Goal: Information Seeking & Learning: Learn about a topic

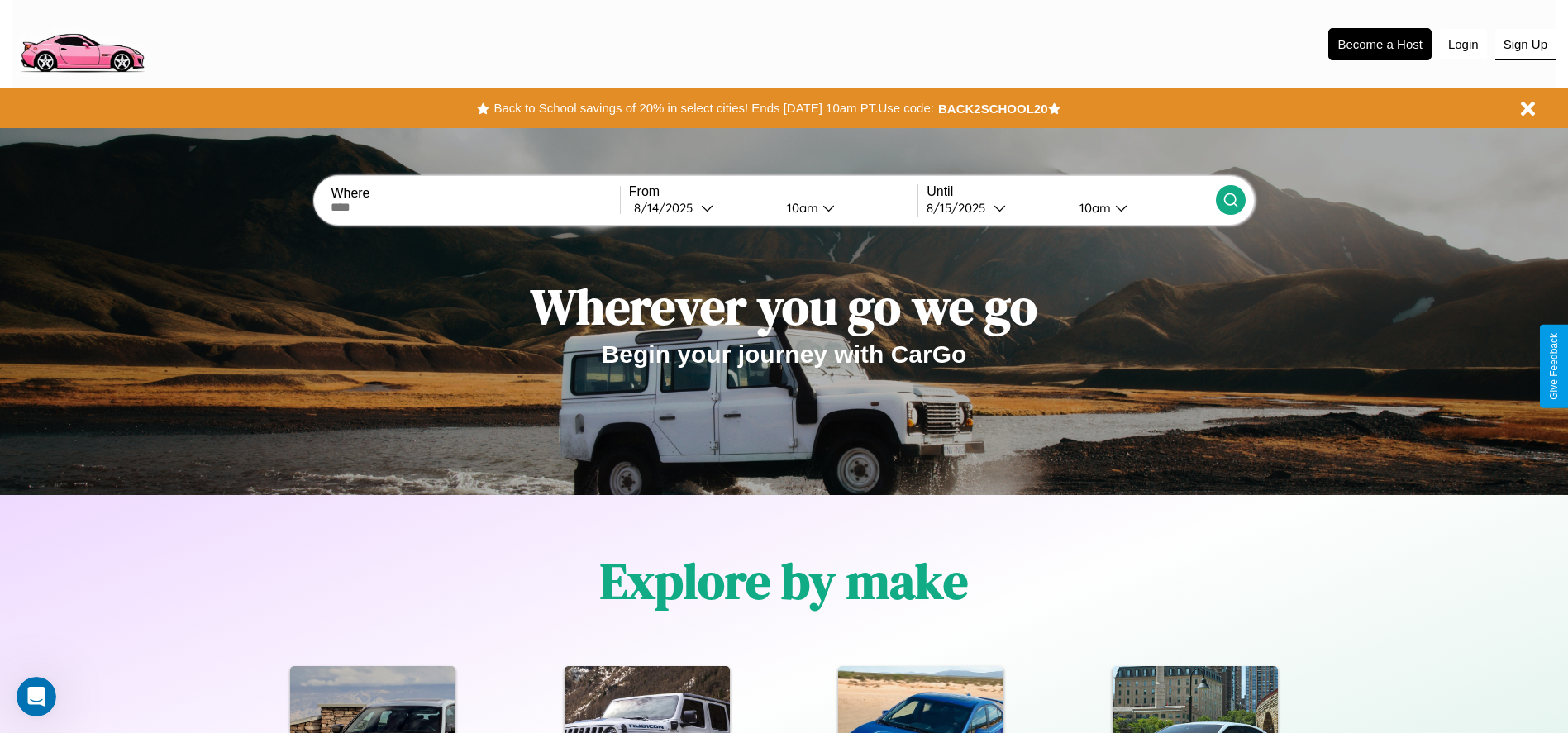
click at [1525, 44] on button "Sign Up" at bounding box center [1525, 44] width 60 height 31
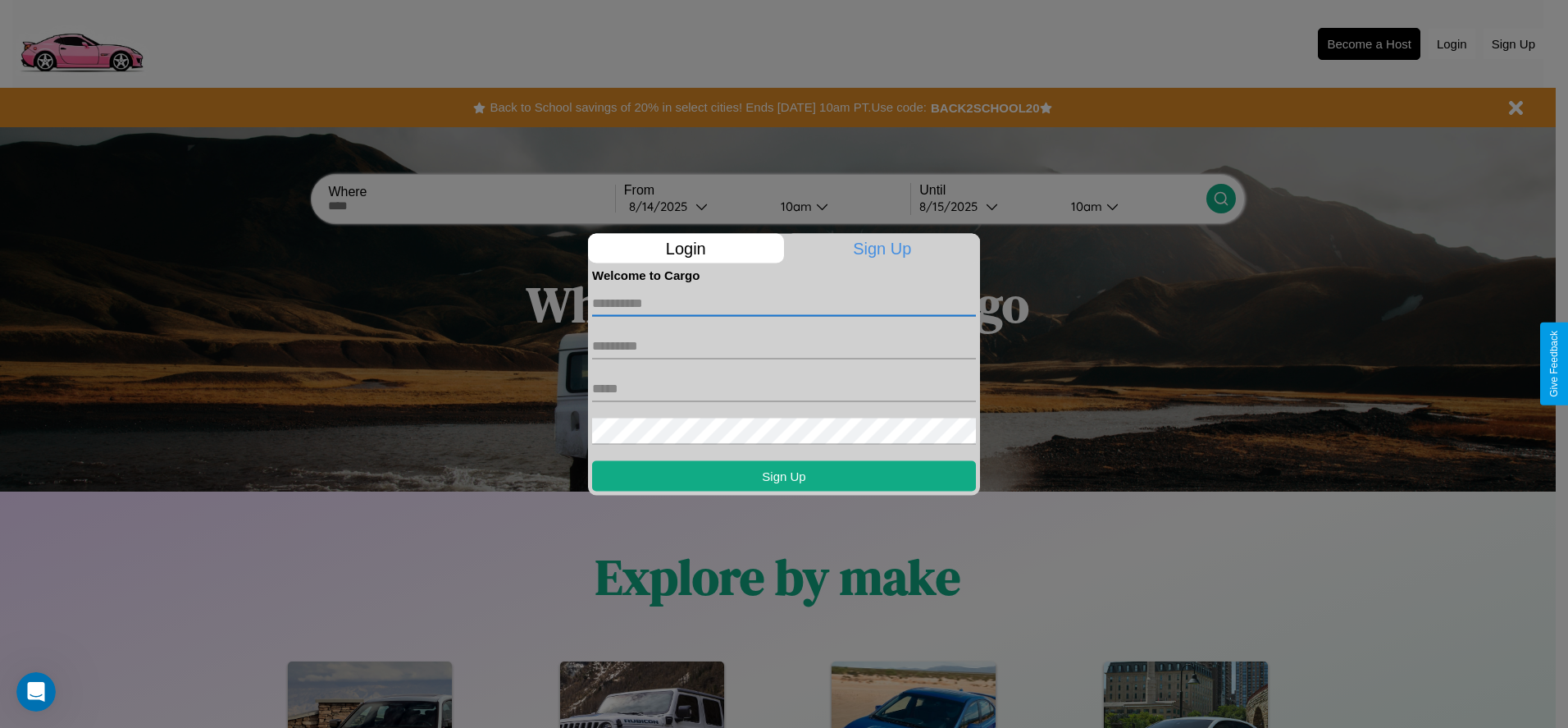
click at [784, 303] on input "text" at bounding box center [783, 302] width 384 height 26
type input "******"
click at [784, 346] on input "text" at bounding box center [783, 345] width 384 height 26
type input "******"
click at [784, 388] on input "text" at bounding box center [783, 388] width 384 height 26
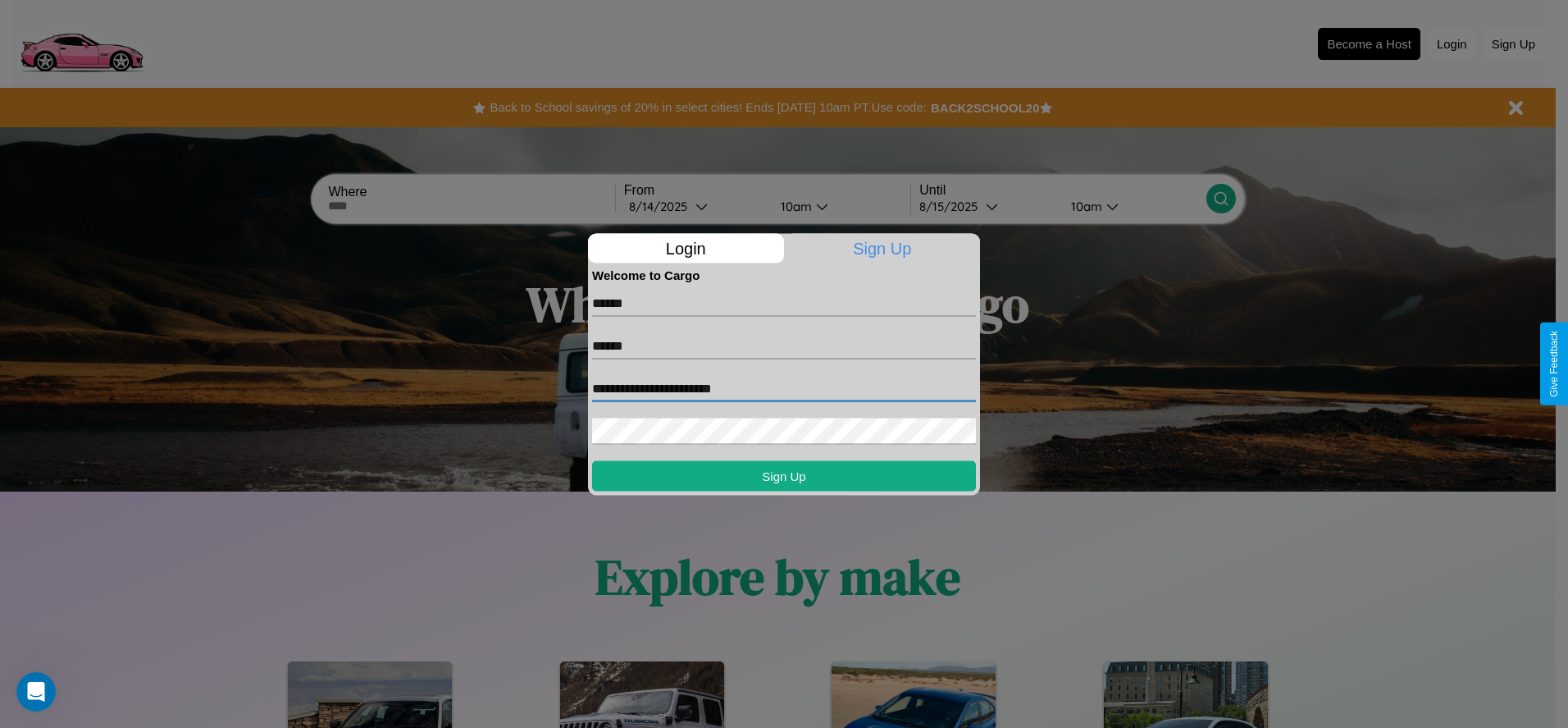
type input "**********"
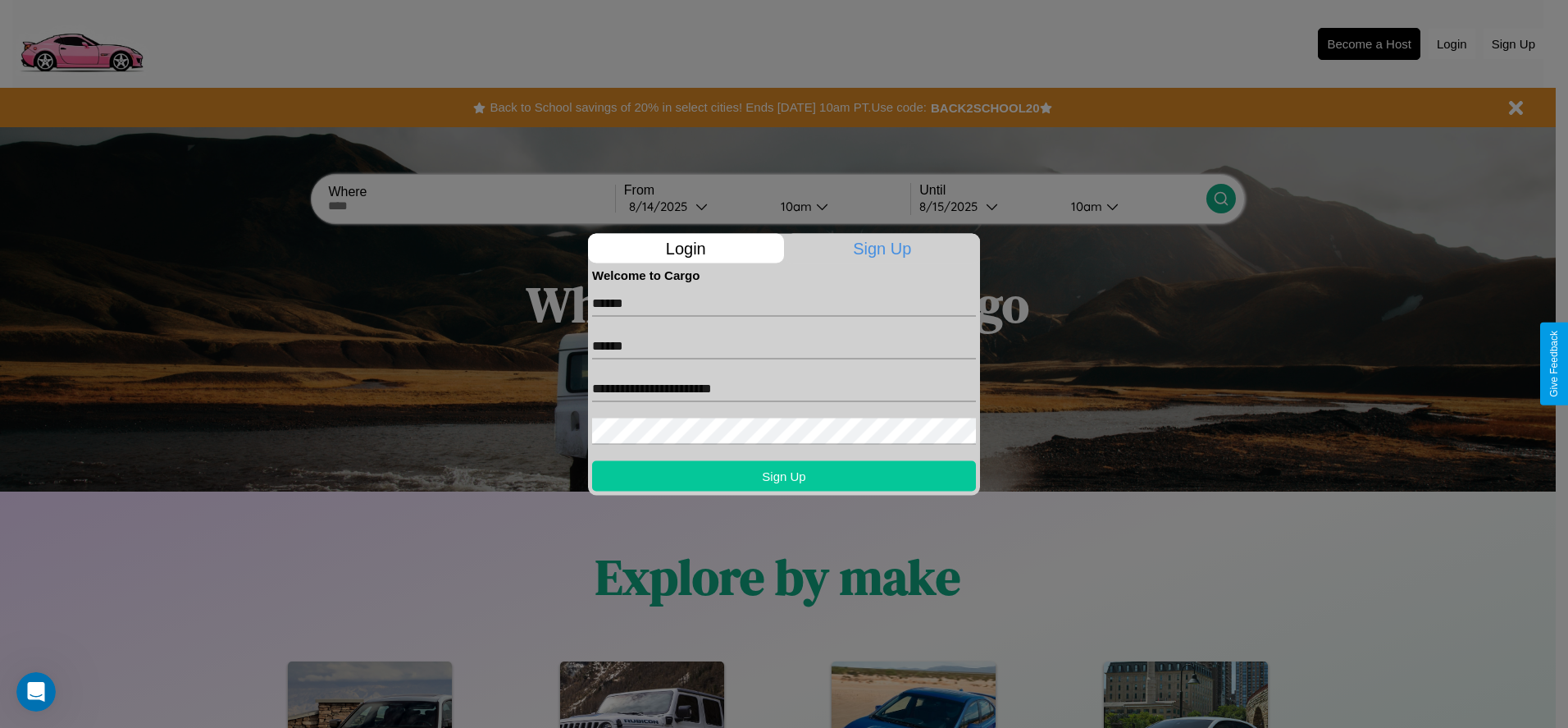
click at [784, 475] on button "Sign Up" at bounding box center [783, 476] width 384 height 30
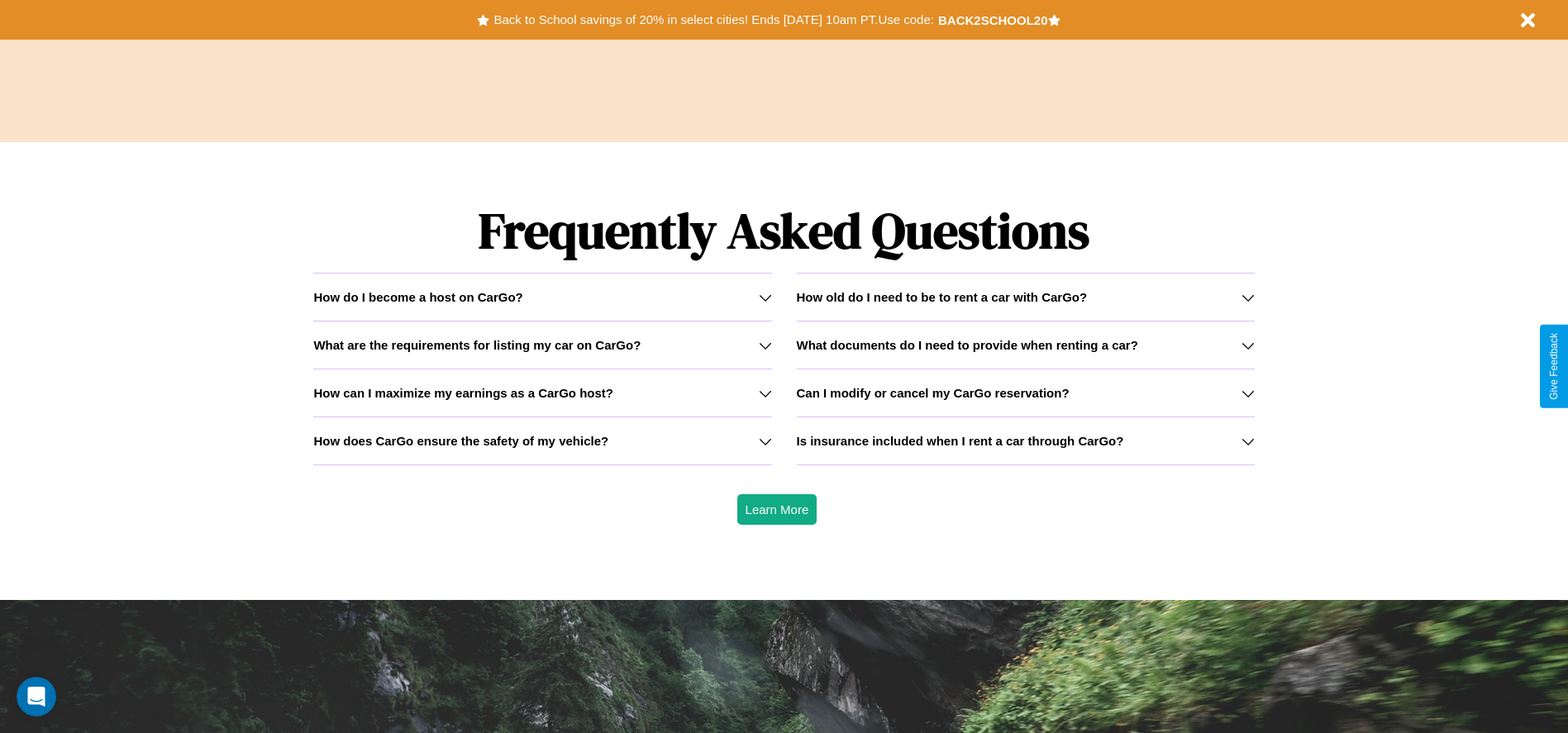
scroll to position [2371, 0]
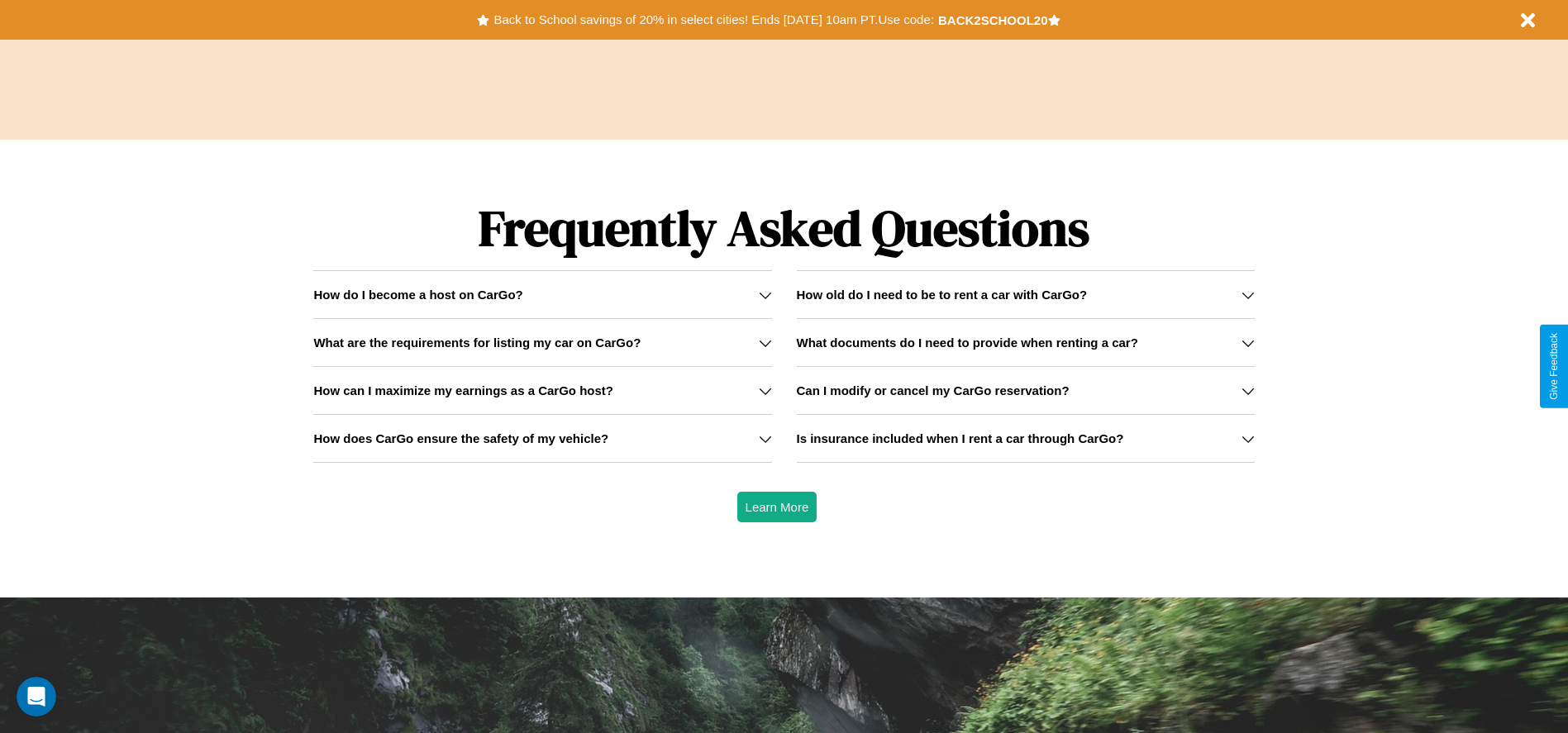
click at [542, 294] on div "How do I become a host on CarGo?" at bounding box center [542, 295] width 458 height 14
click at [764, 390] on icon at bounding box center [765, 391] width 14 height 14
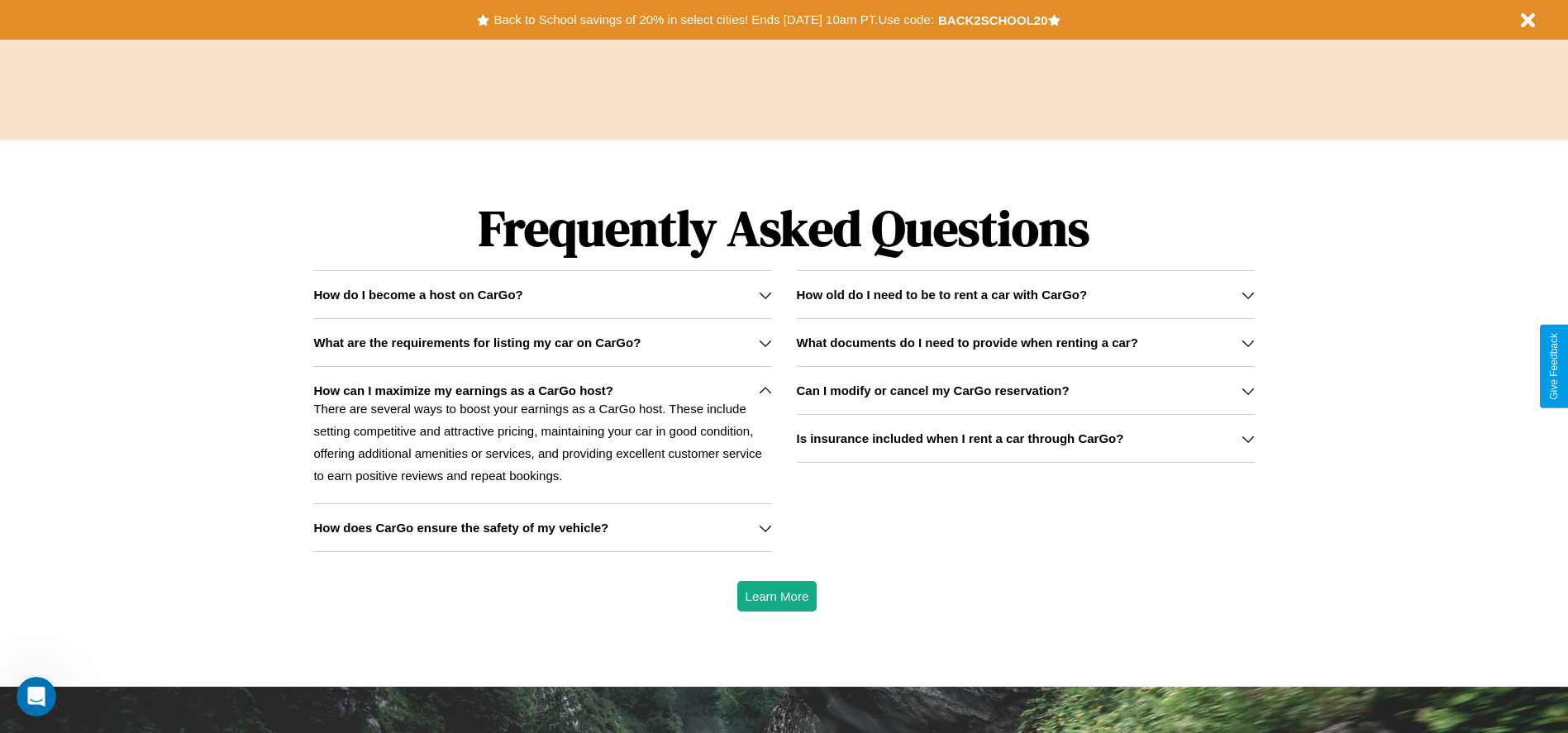
click at [1247, 294] on icon at bounding box center [1248, 296] width 14 height 14
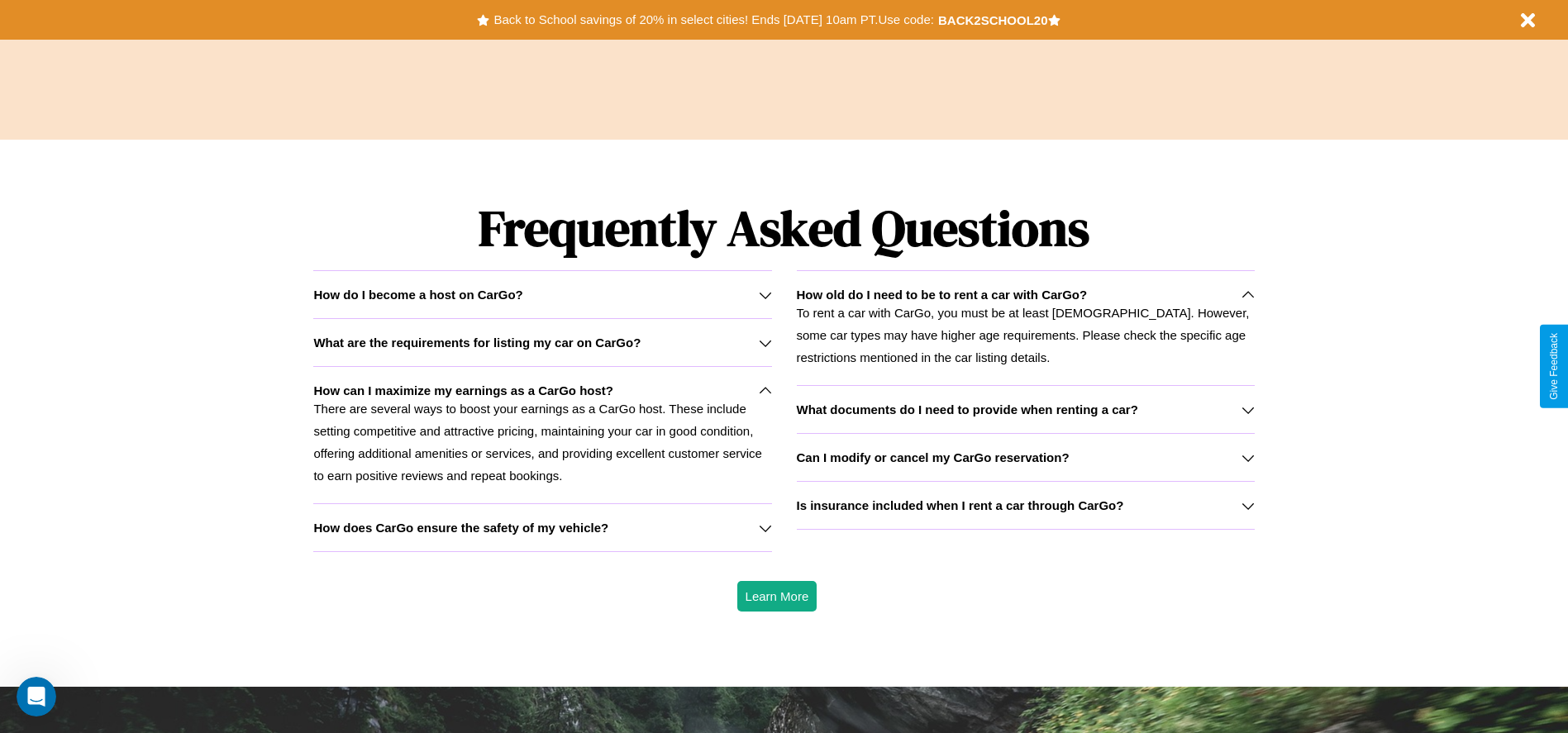
click at [1024, 457] on h3 "Can I modify or cancel my CarGo reservation?" at bounding box center [933, 457] width 273 height 14
click at [542, 342] on h3 "What are the requirements for listing my car on CarGo?" at bounding box center [477, 342] width 327 height 14
click at [764, 294] on icon at bounding box center [765, 296] width 14 height 14
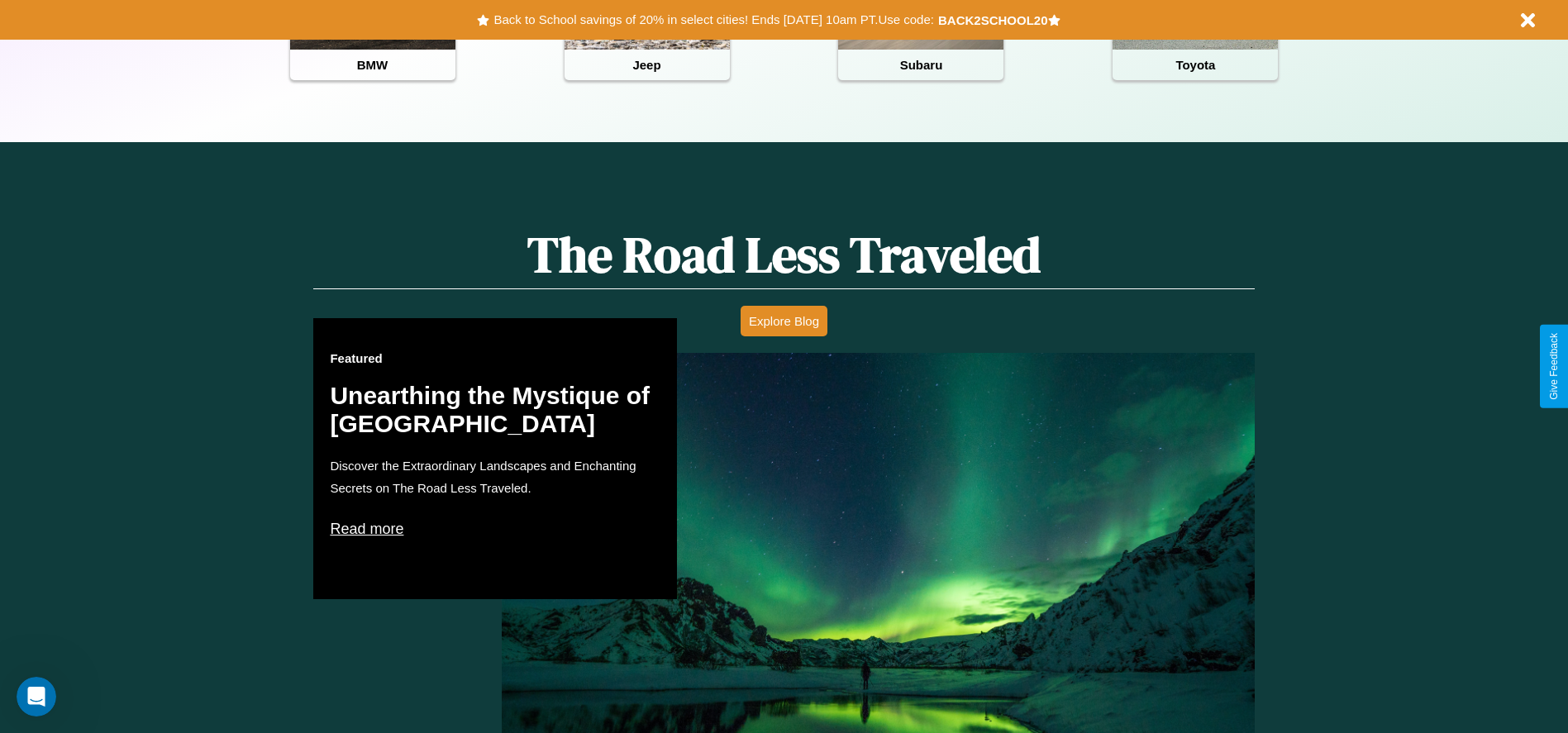
scroll to position [736, 0]
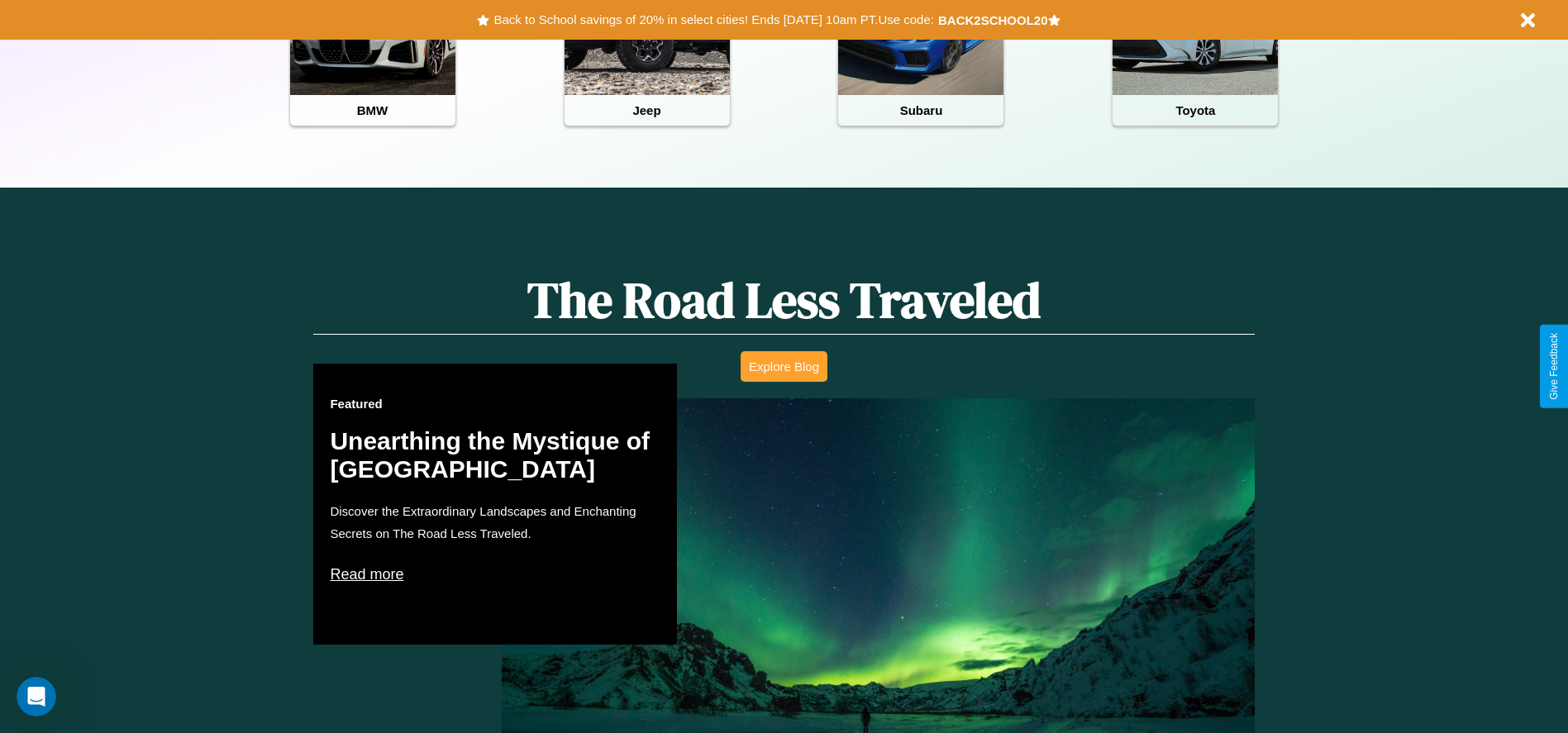
click at [783, 366] on button "Explore Blog" at bounding box center [784, 367] width 87 height 31
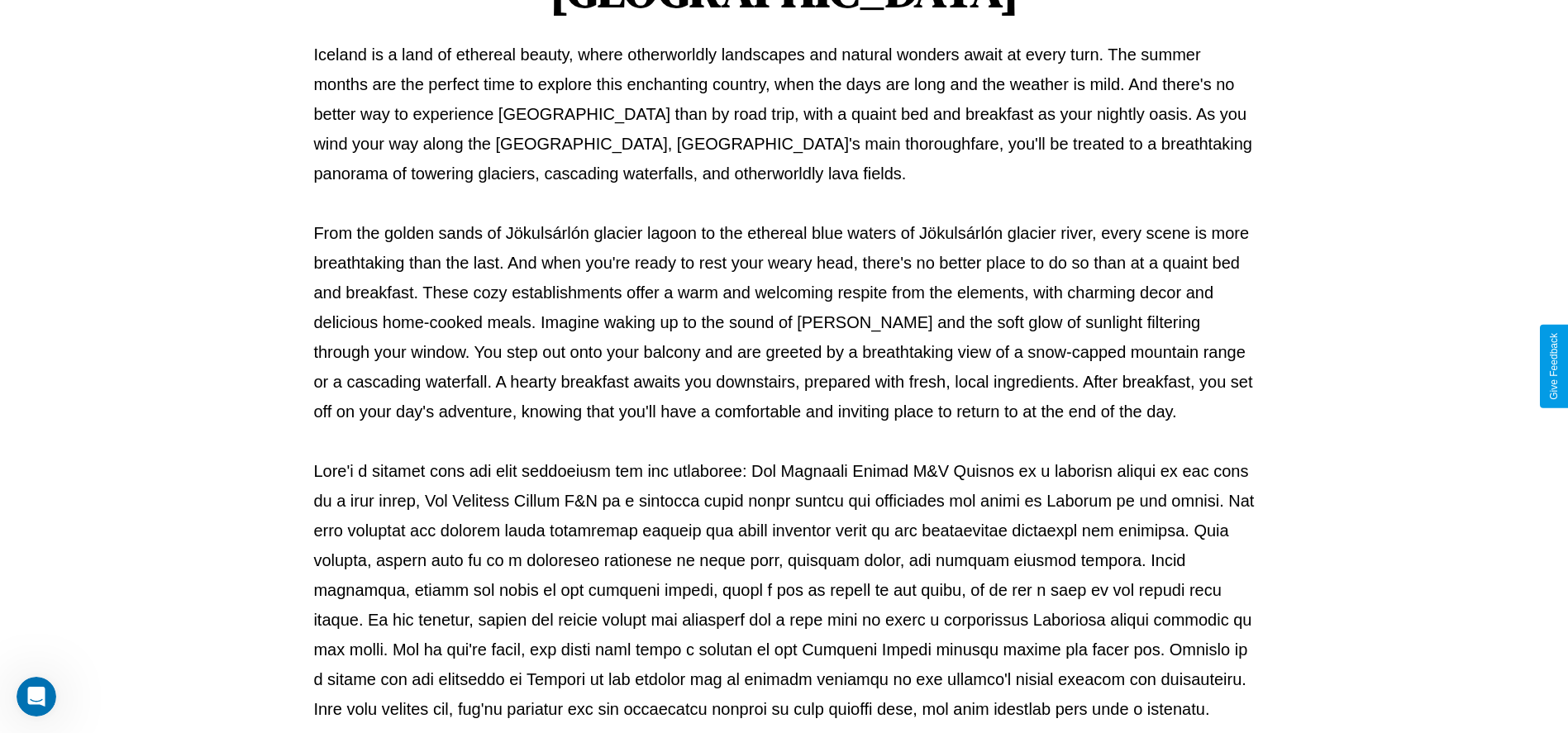
scroll to position [548, 0]
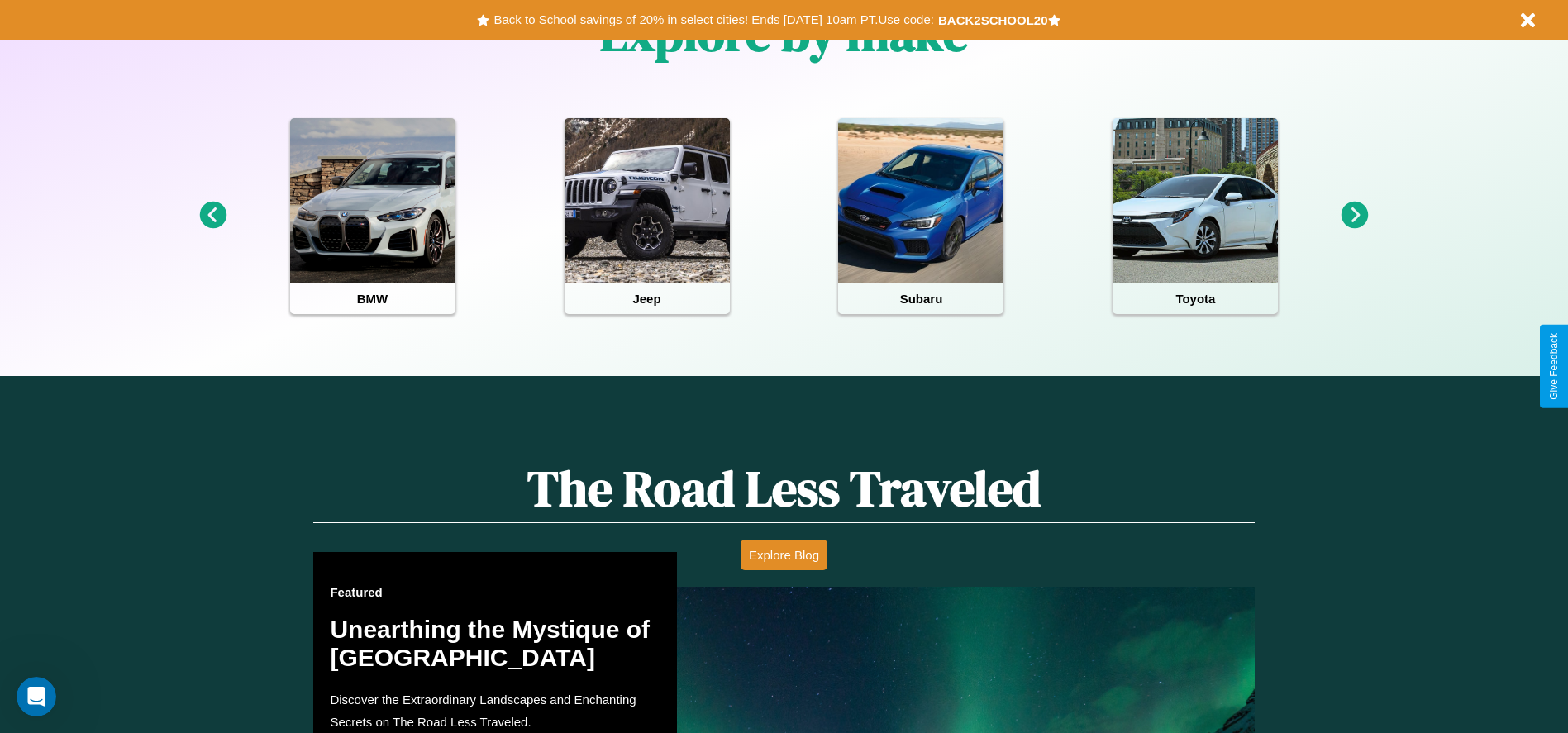
scroll to position [767, 0]
